Goal: Transaction & Acquisition: Subscribe to service/newsletter

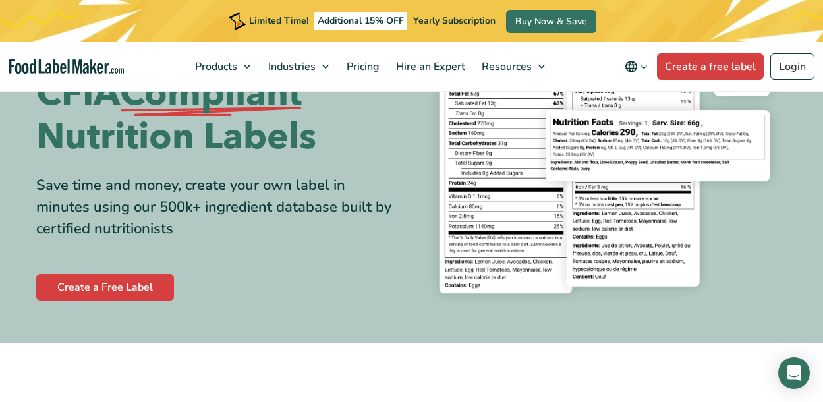
scroll to position [132, 0]
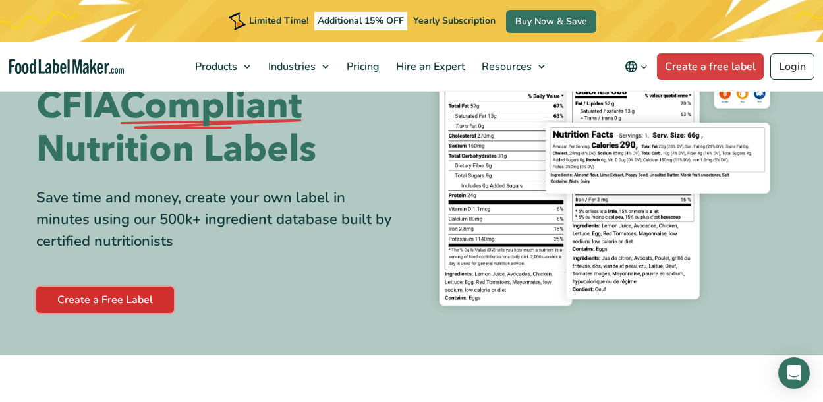
click at [82, 298] on link "Create a Free Label" at bounding box center [105, 300] width 138 height 26
